Goal: Task Accomplishment & Management: Use online tool/utility

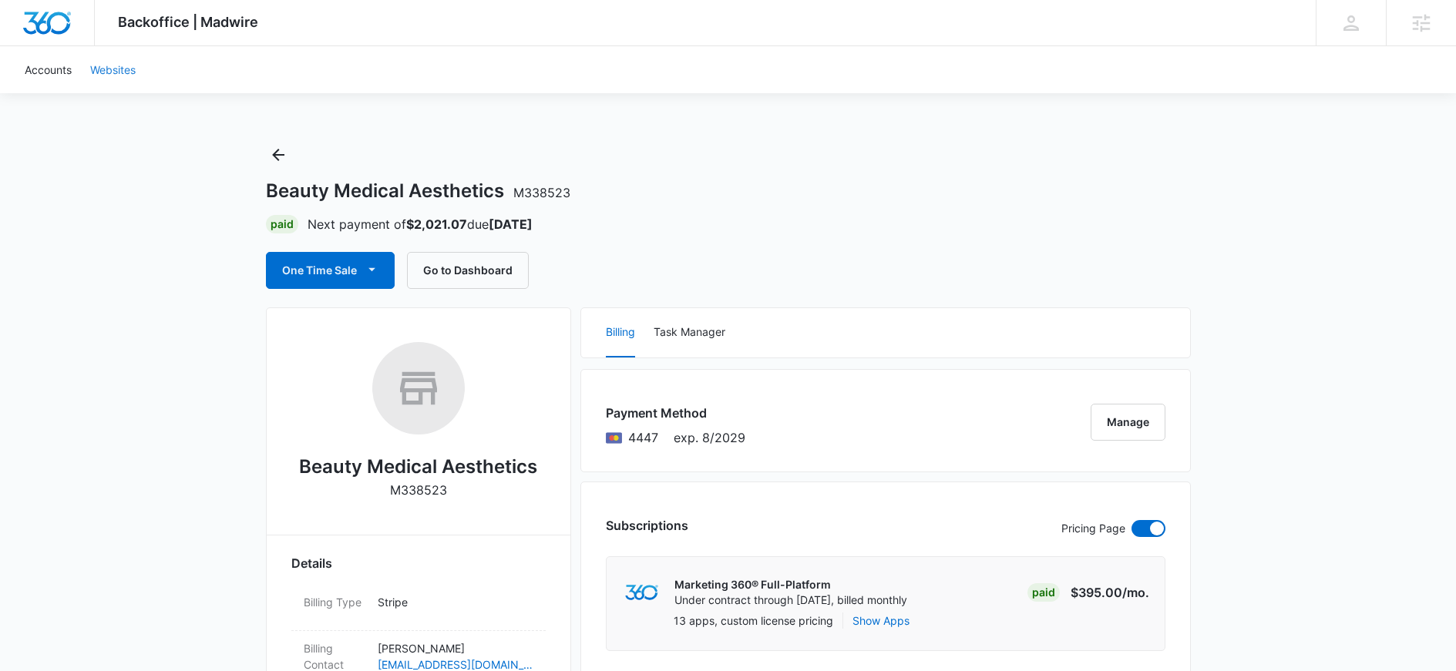
click at [102, 72] on link "Websites" at bounding box center [113, 69] width 64 height 47
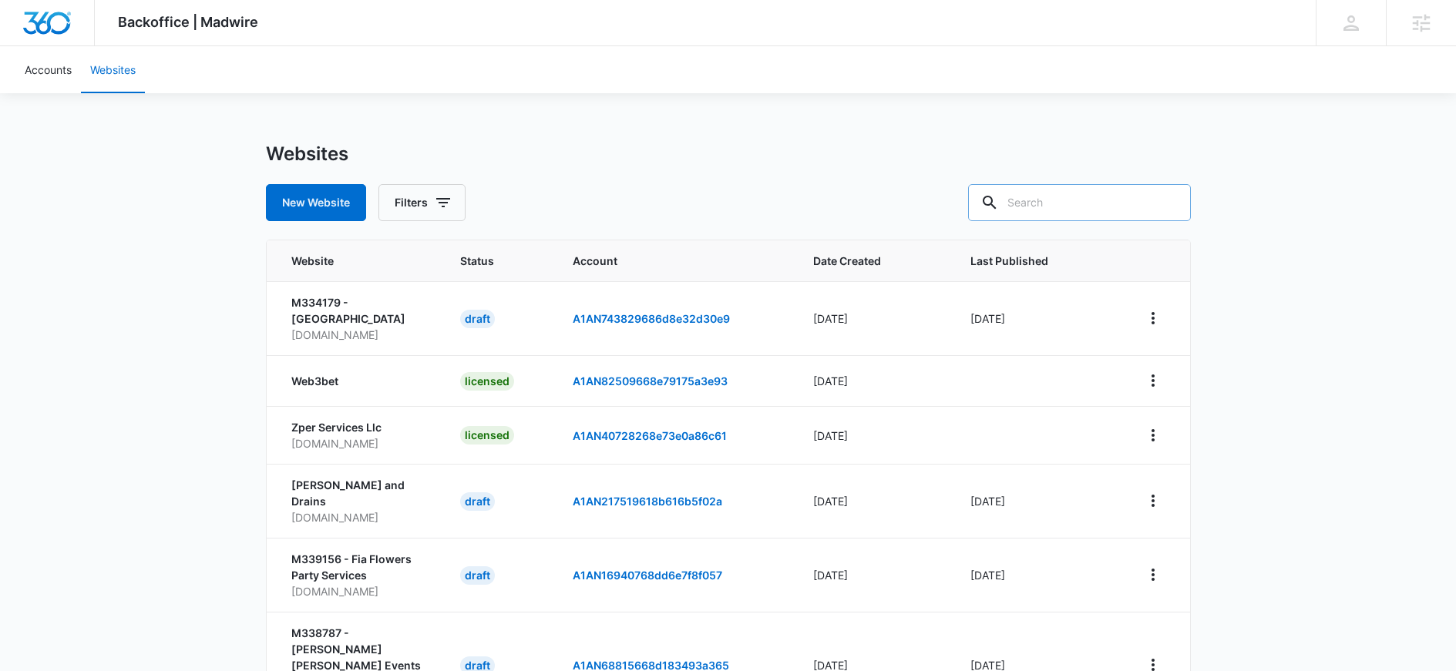
click at [1061, 203] on input "text" at bounding box center [1079, 202] width 223 height 37
type input "M338523"
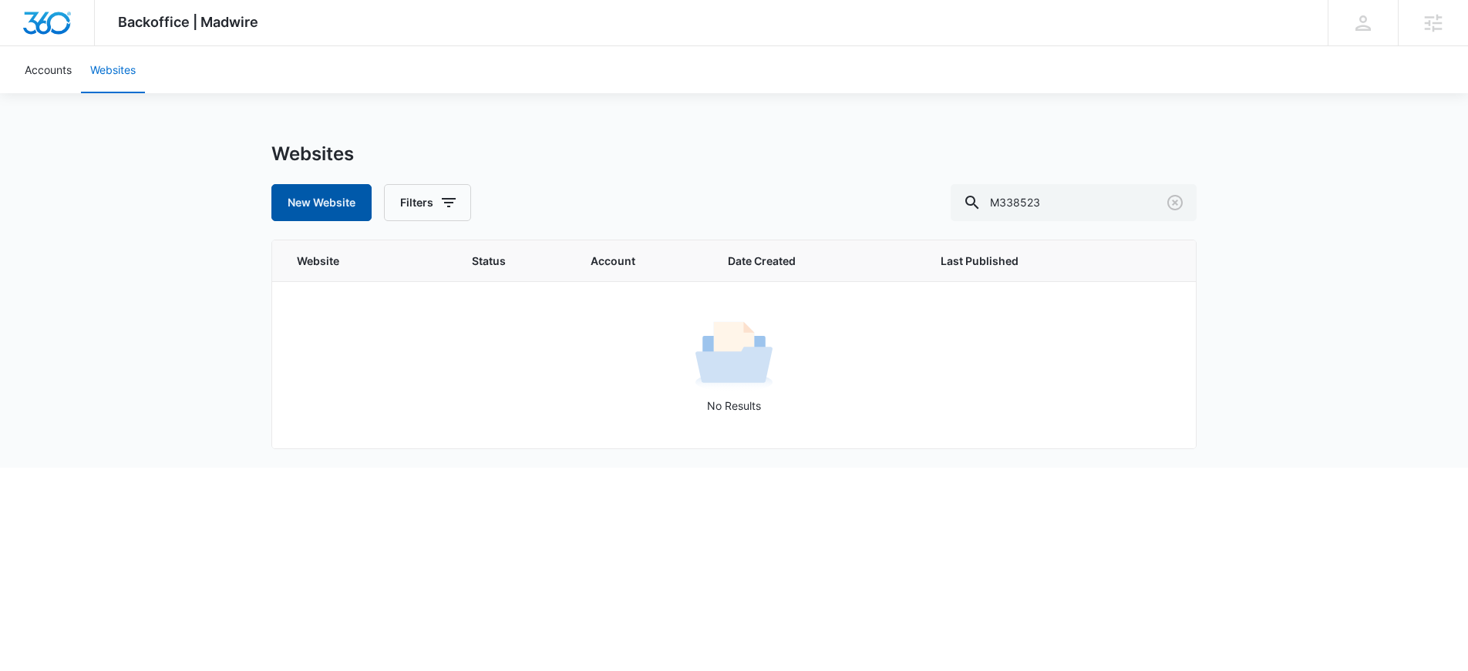
click at [333, 200] on button "New Website" at bounding box center [321, 202] width 100 height 37
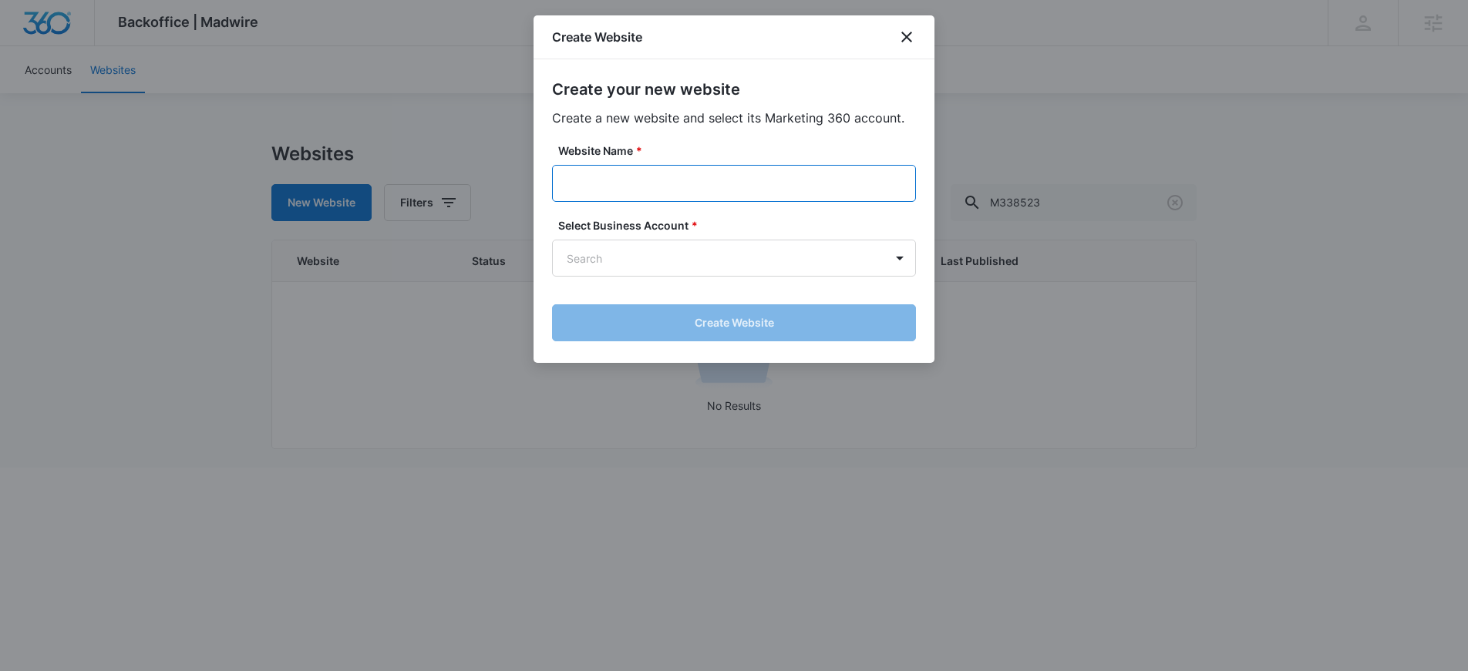
click at [698, 183] on input "Website Name *" at bounding box center [734, 183] width 364 height 37
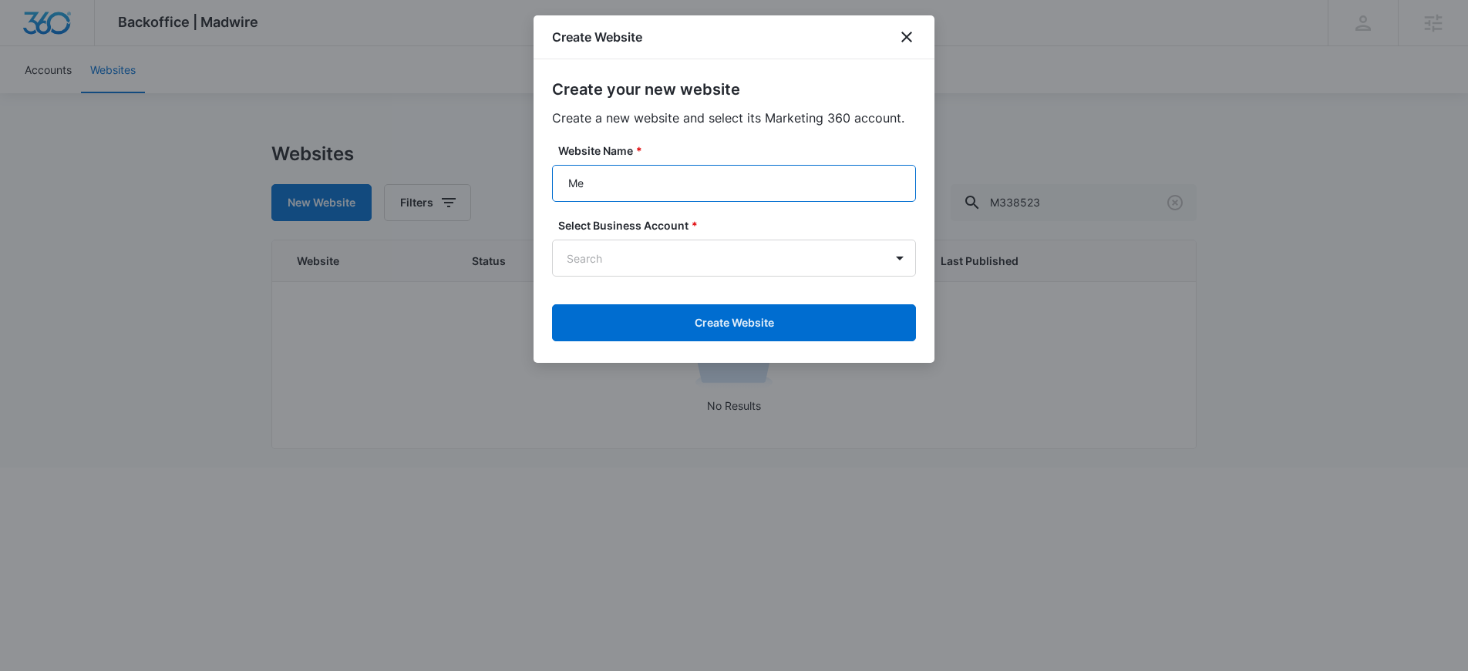
type input "M"
type input "Beauty Medical Aesthetics"
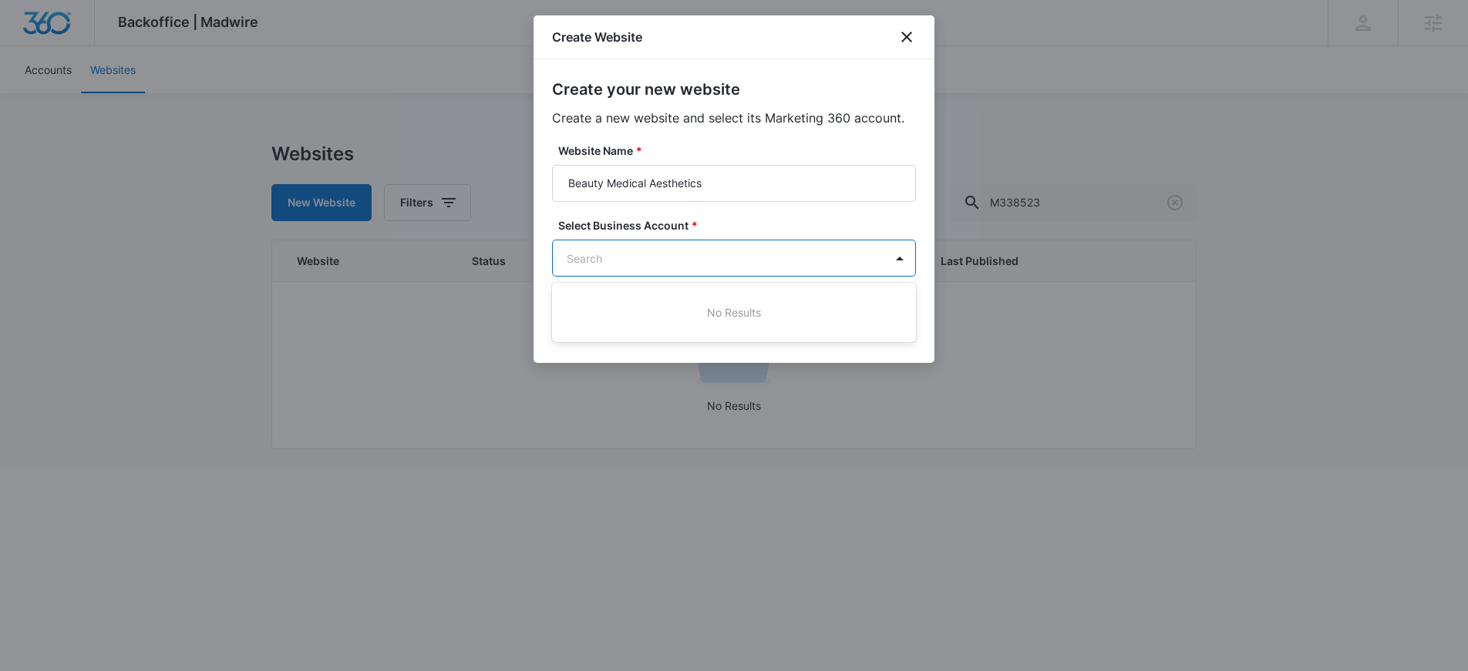
click at [639, 258] on body "Backoffice | Madwire Apps Settings [PERSON_NAME] Hollen [EMAIL_ADDRESS][PERSON_…" at bounding box center [734, 234] width 1468 height 468
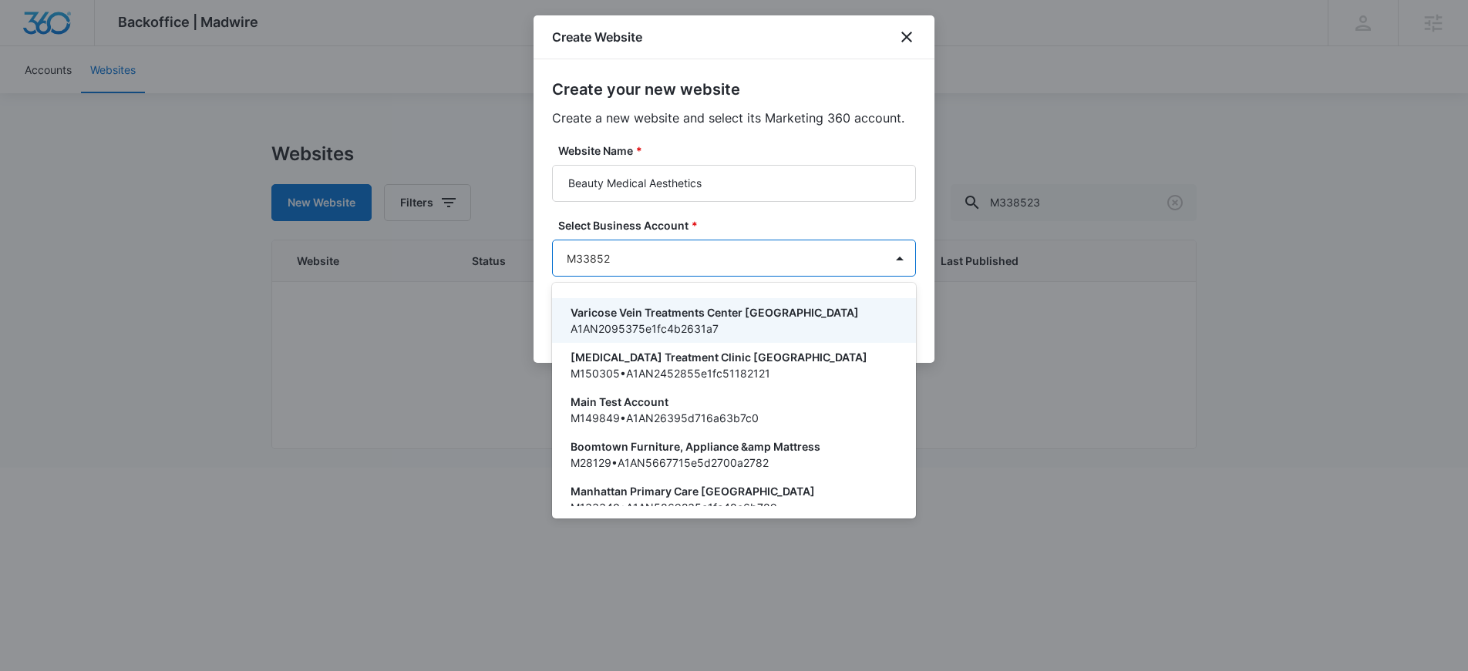
type input "M338523"
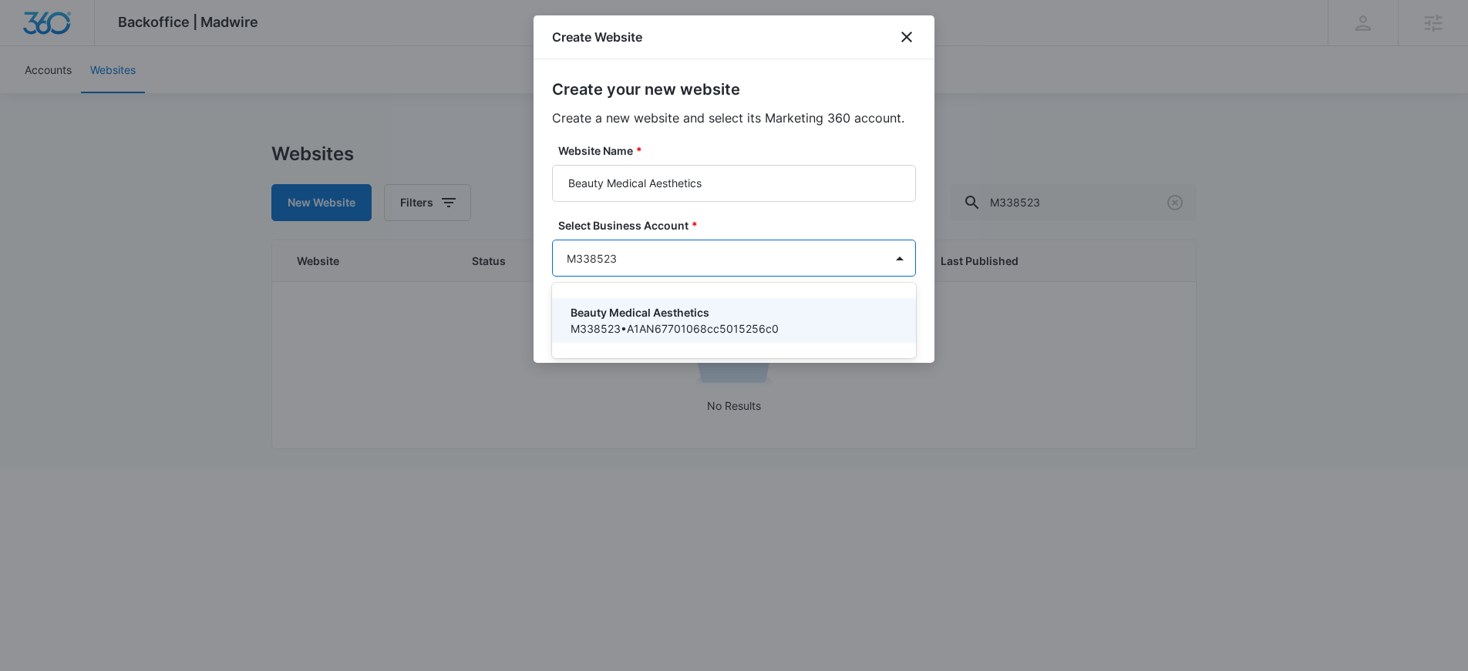
click at [641, 318] on p "Beauty Medical Aesthetics" at bounding box center [732, 313] width 324 height 16
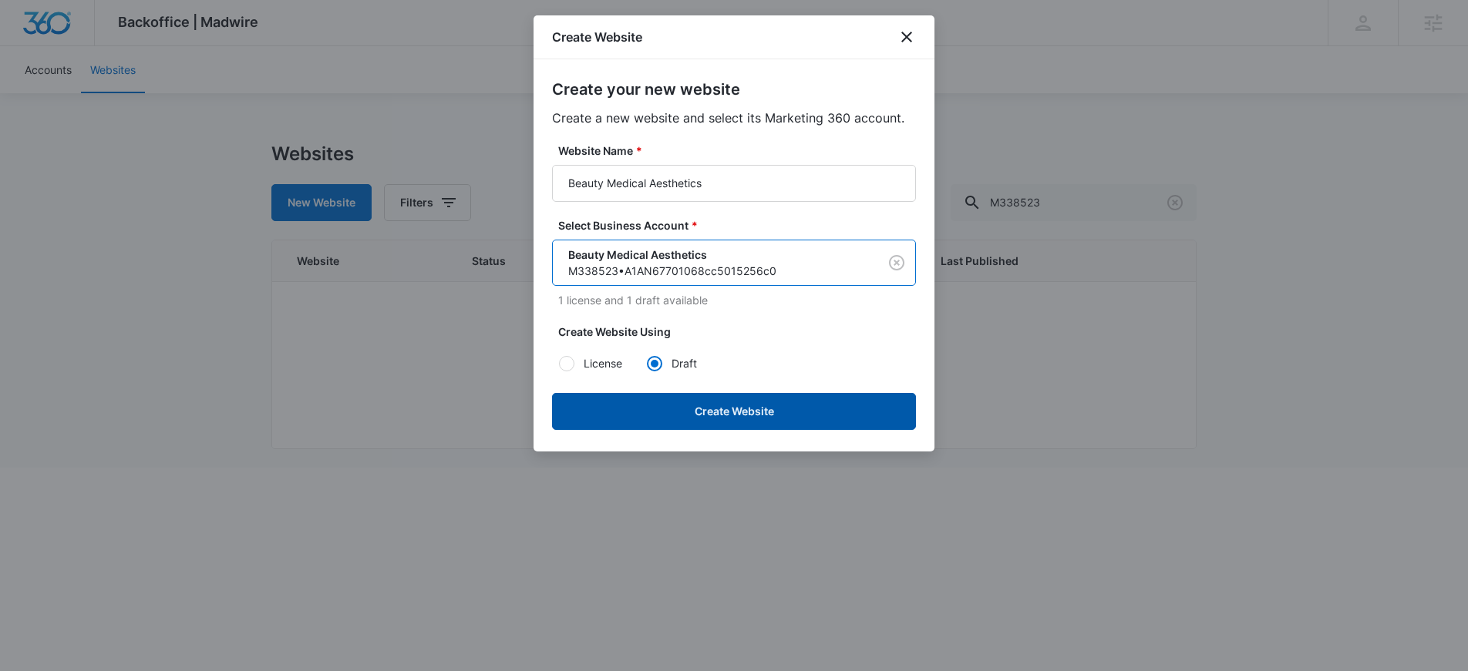
click at [723, 409] on button "Create Website" at bounding box center [734, 411] width 364 height 37
